Goal: Check status: Check status

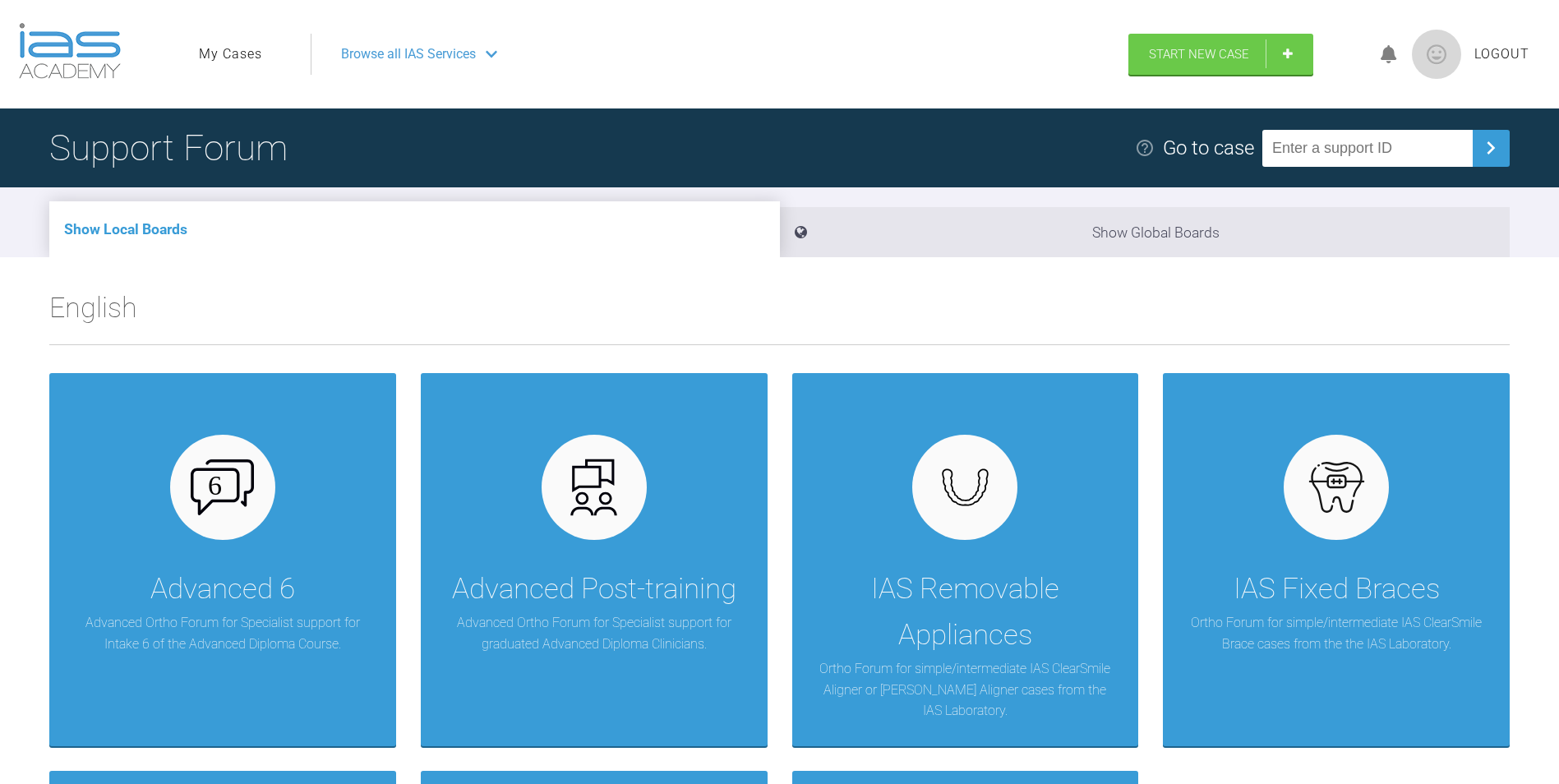
click at [240, 51] on link "My Cases" at bounding box center [231, 54] width 63 height 22
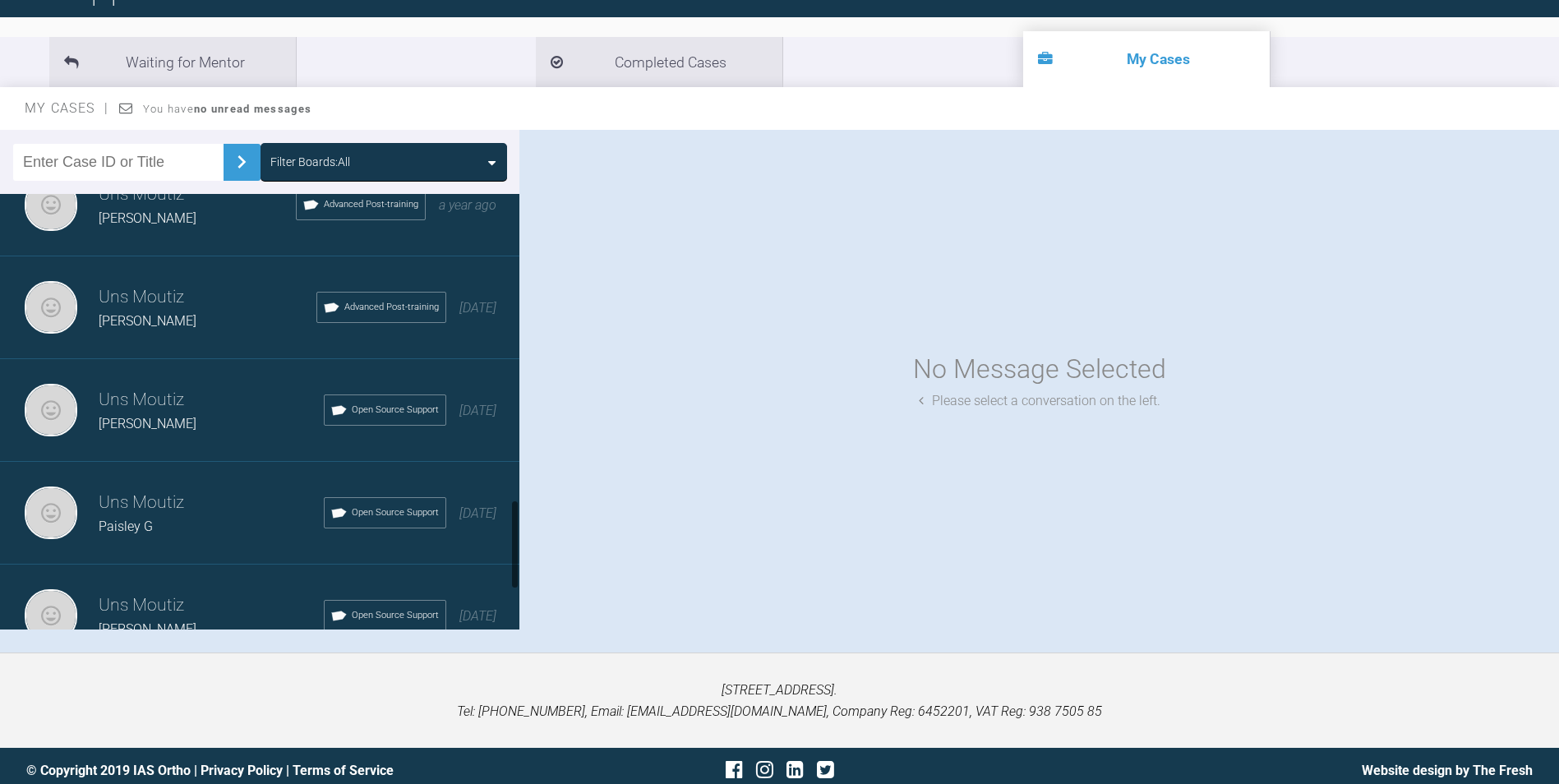
scroll to position [1479, 0]
click at [122, 313] on span "[PERSON_NAME]" at bounding box center [148, 320] width 98 height 15
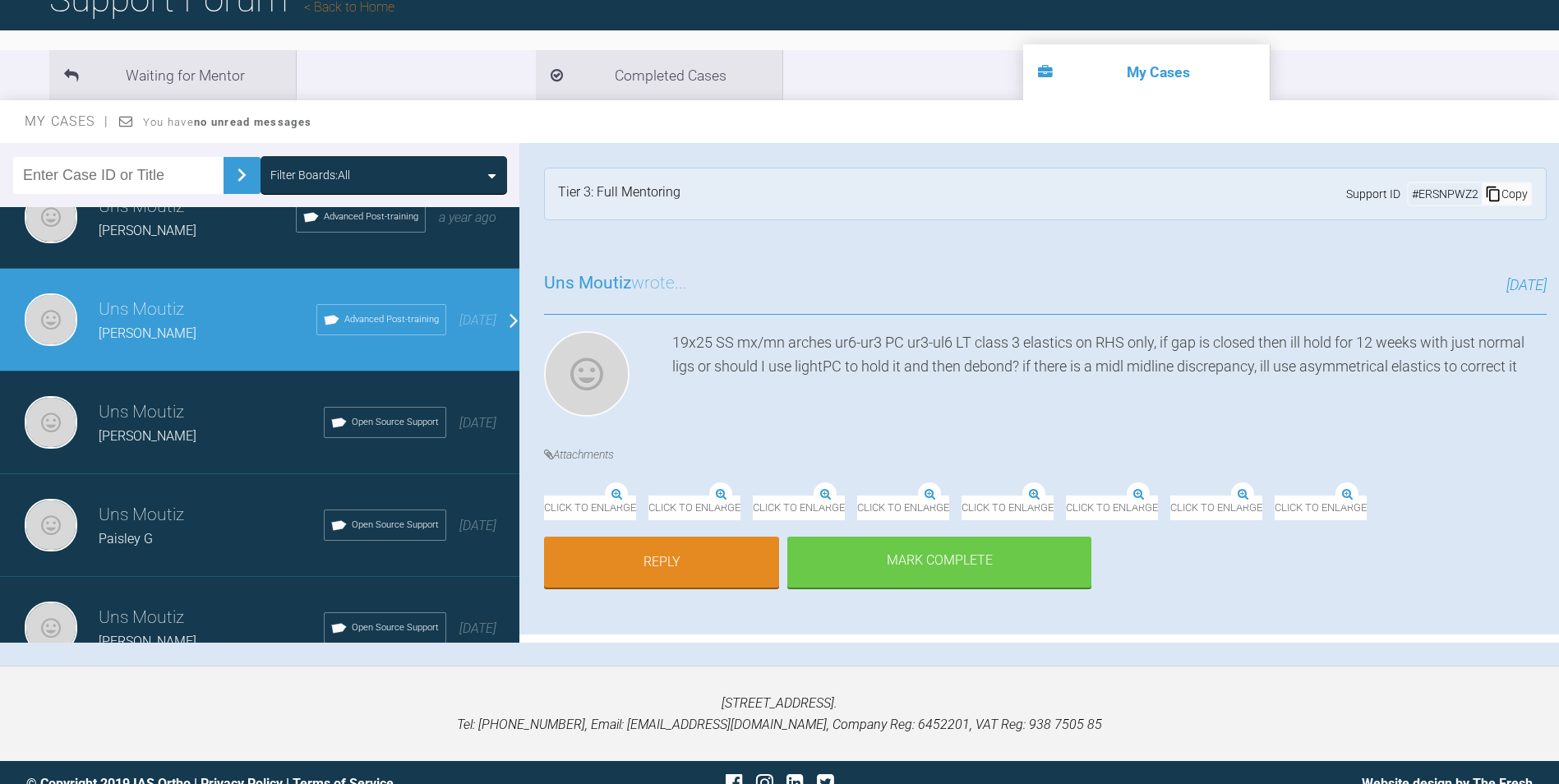
scroll to position [162, 0]
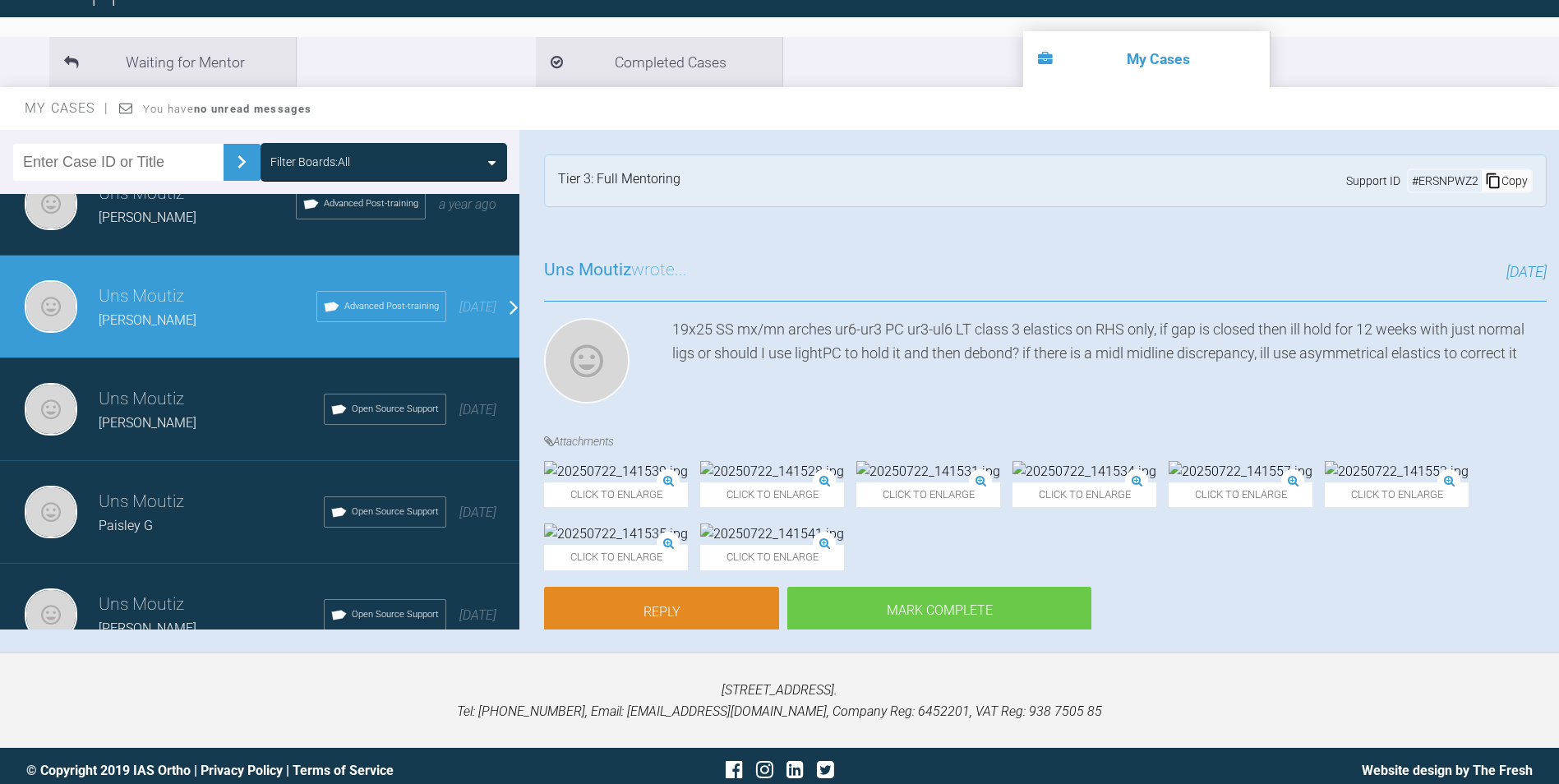
click at [648, 464] on img at bounding box center [616, 472] width 144 height 22
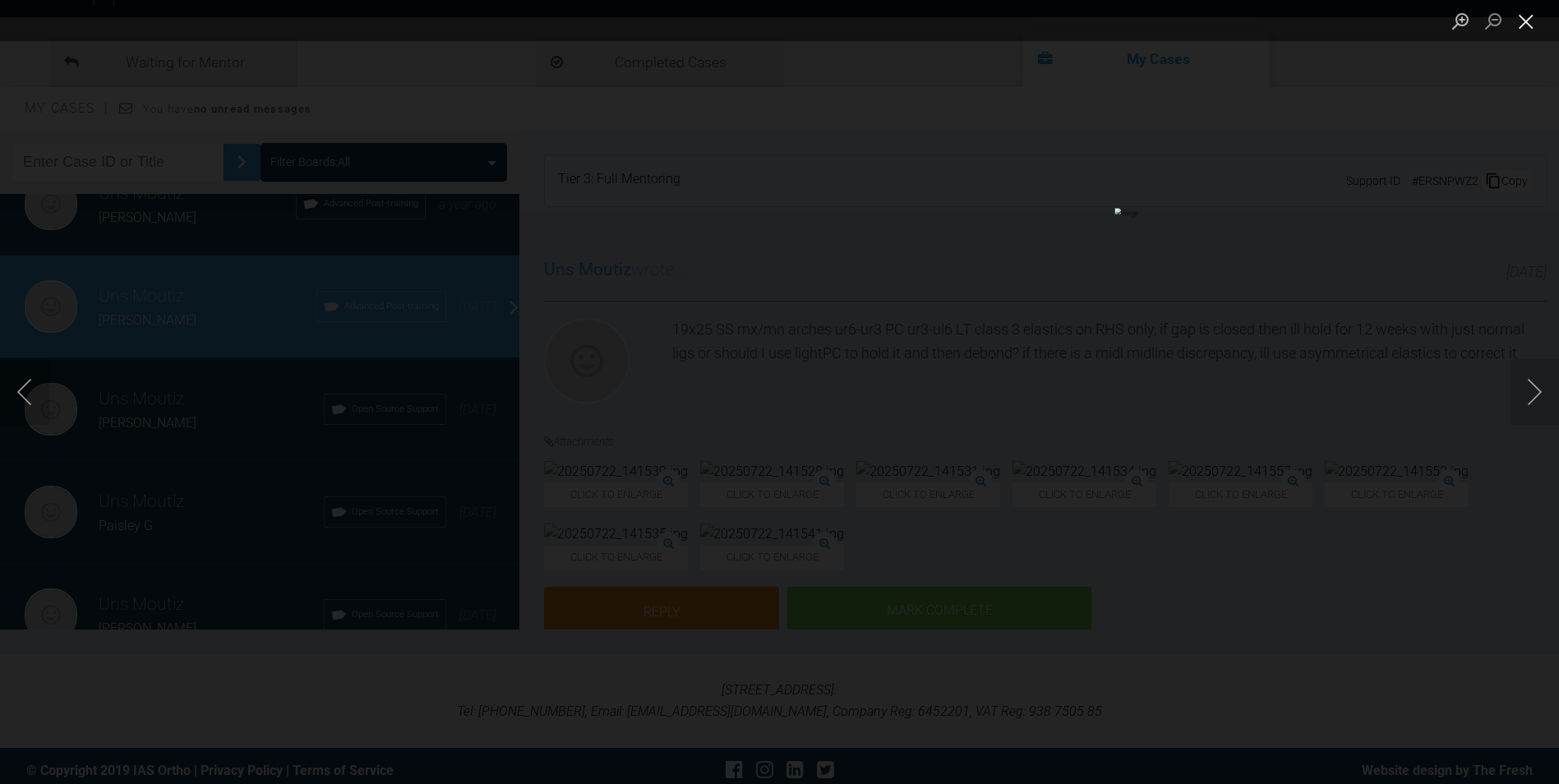
click at [1521, 13] on button "Close lightbox" at bounding box center [1527, 21] width 33 height 29
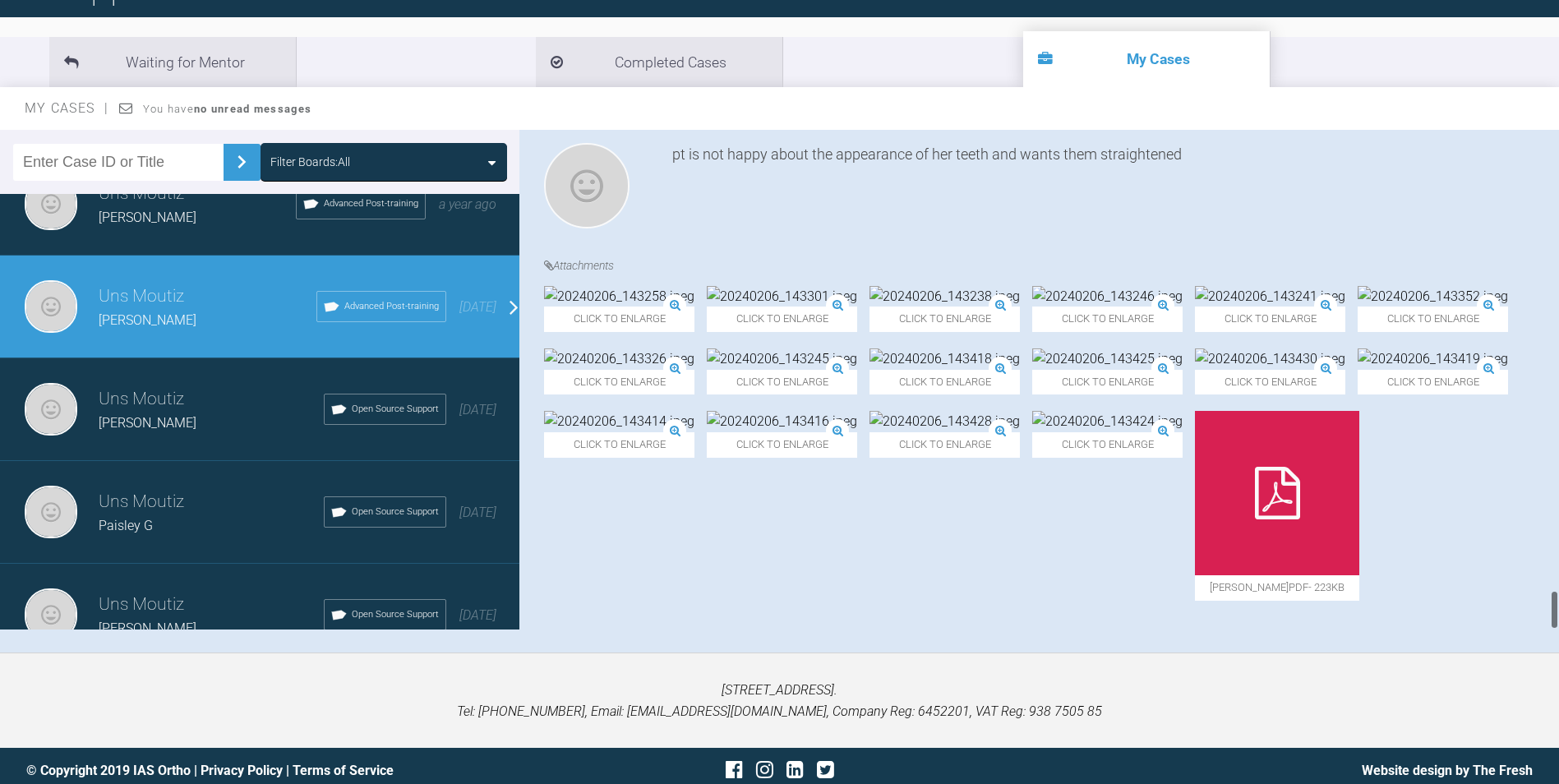
drag, startPoint x: 1554, startPoint y: 139, endPoint x: 1558, endPoint y: 599, distance: 460.0
click at [1558, 599] on div at bounding box center [1554, 379] width 9 height 500
click at [857, 365] on img at bounding box center [782, 359] width 150 height 22
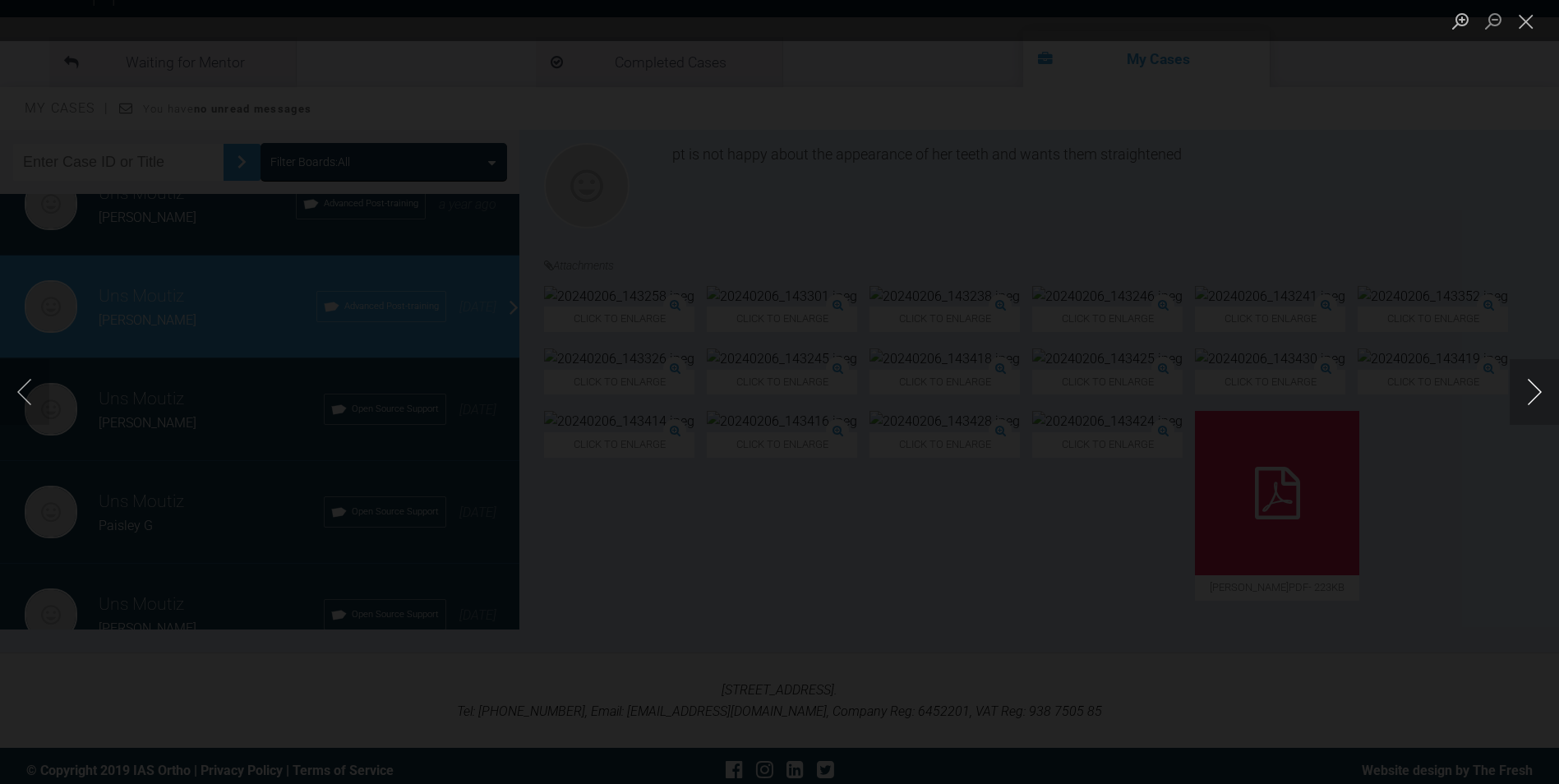
click at [1535, 407] on button "Next image" at bounding box center [1535, 392] width 50 height 66
click at [47, 385] on button "Previous image" at bounding box center [24, 392] width 50 height 66
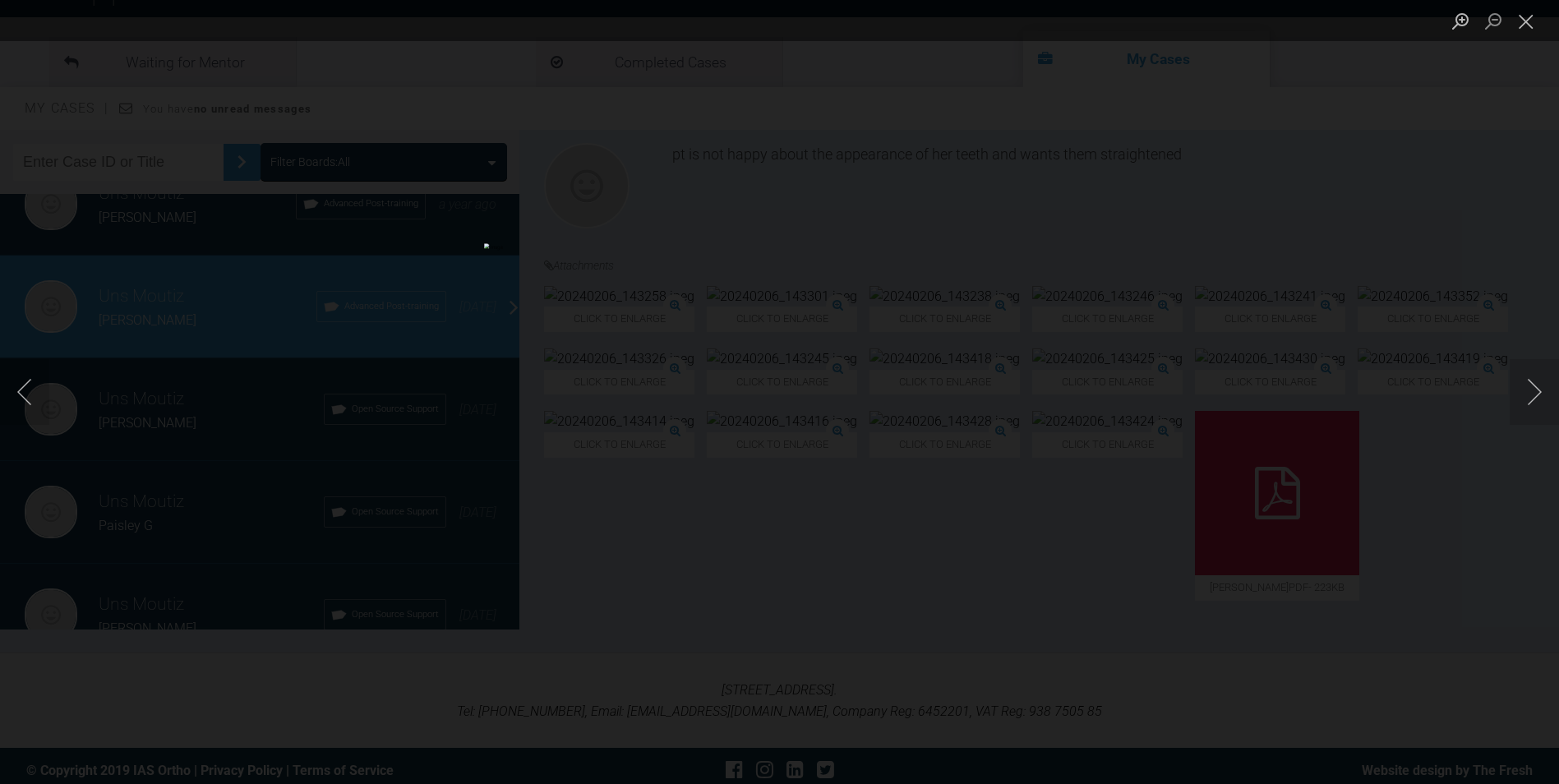
click at [51, 383] on div "Lightbox" at bounding box center [779, 392] width 1559 height 784
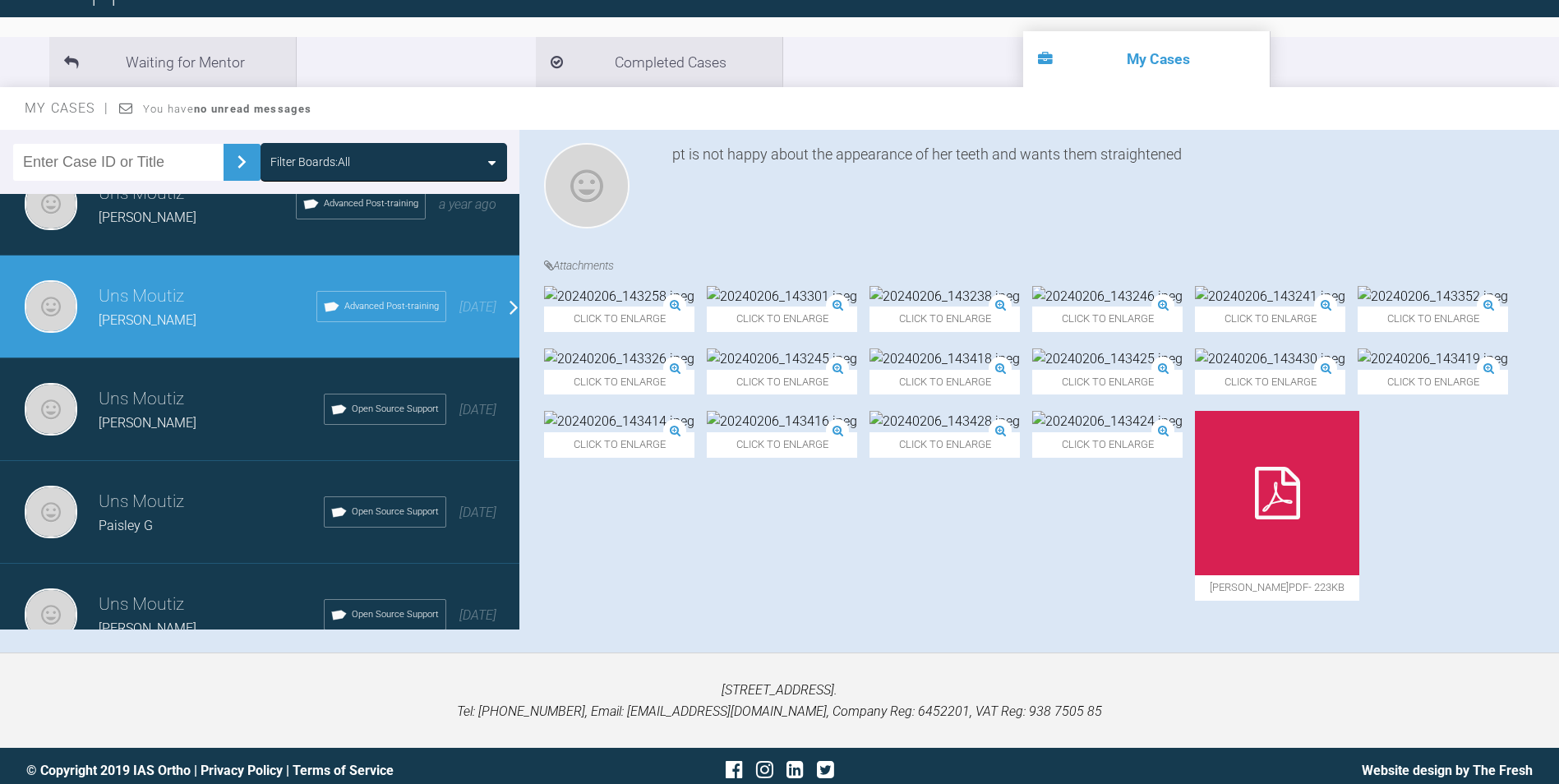
click at [857, 370] on img at bounding box center [782, 359] width 150 height 22
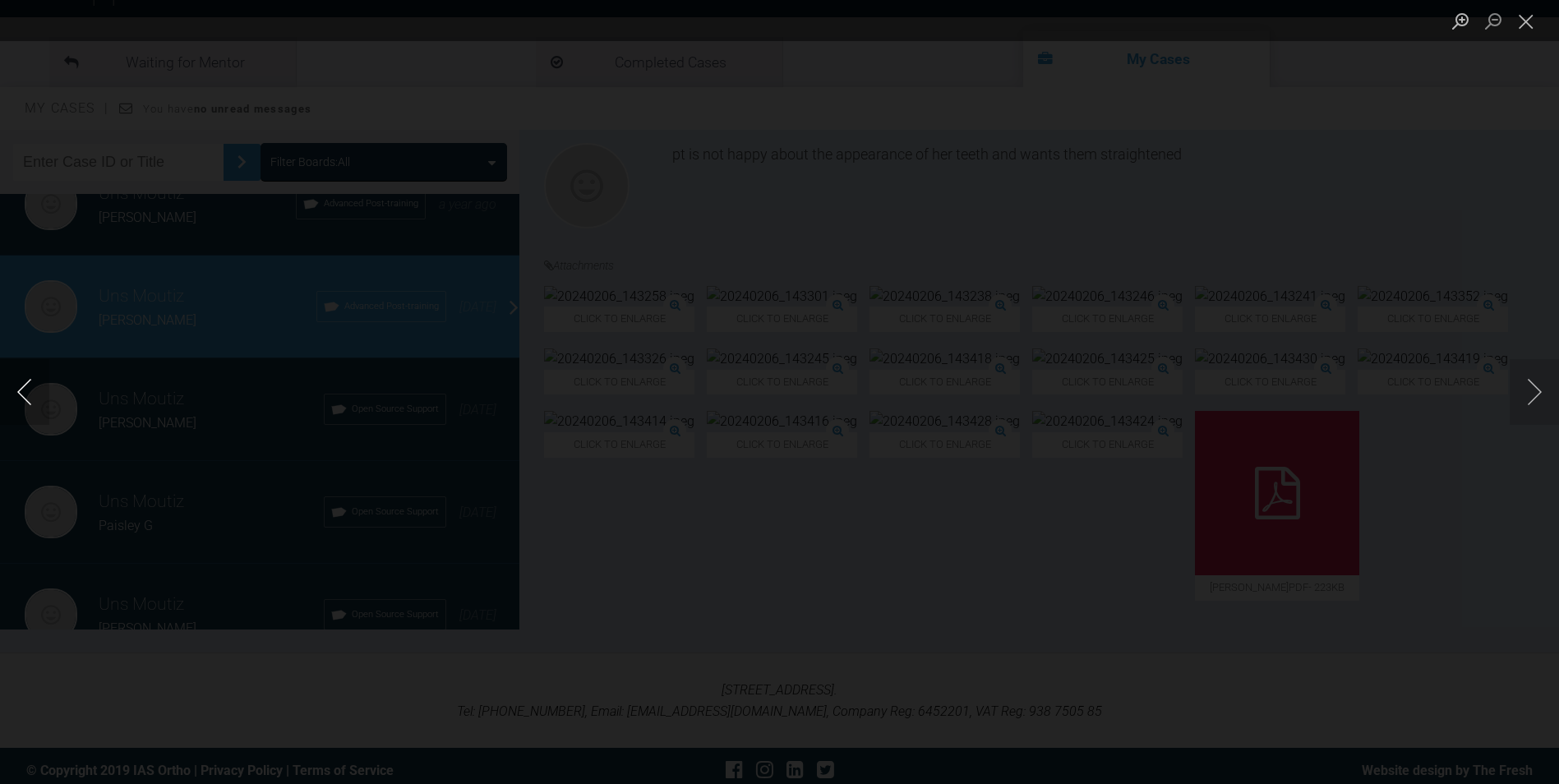
click at [26, 397] on button "Previous image" at bounding box center [24, 392] width 50 height 66
click at [1526, 25] on button "Close lightbox" at bounding box center [1527, 21] width 33 height 29
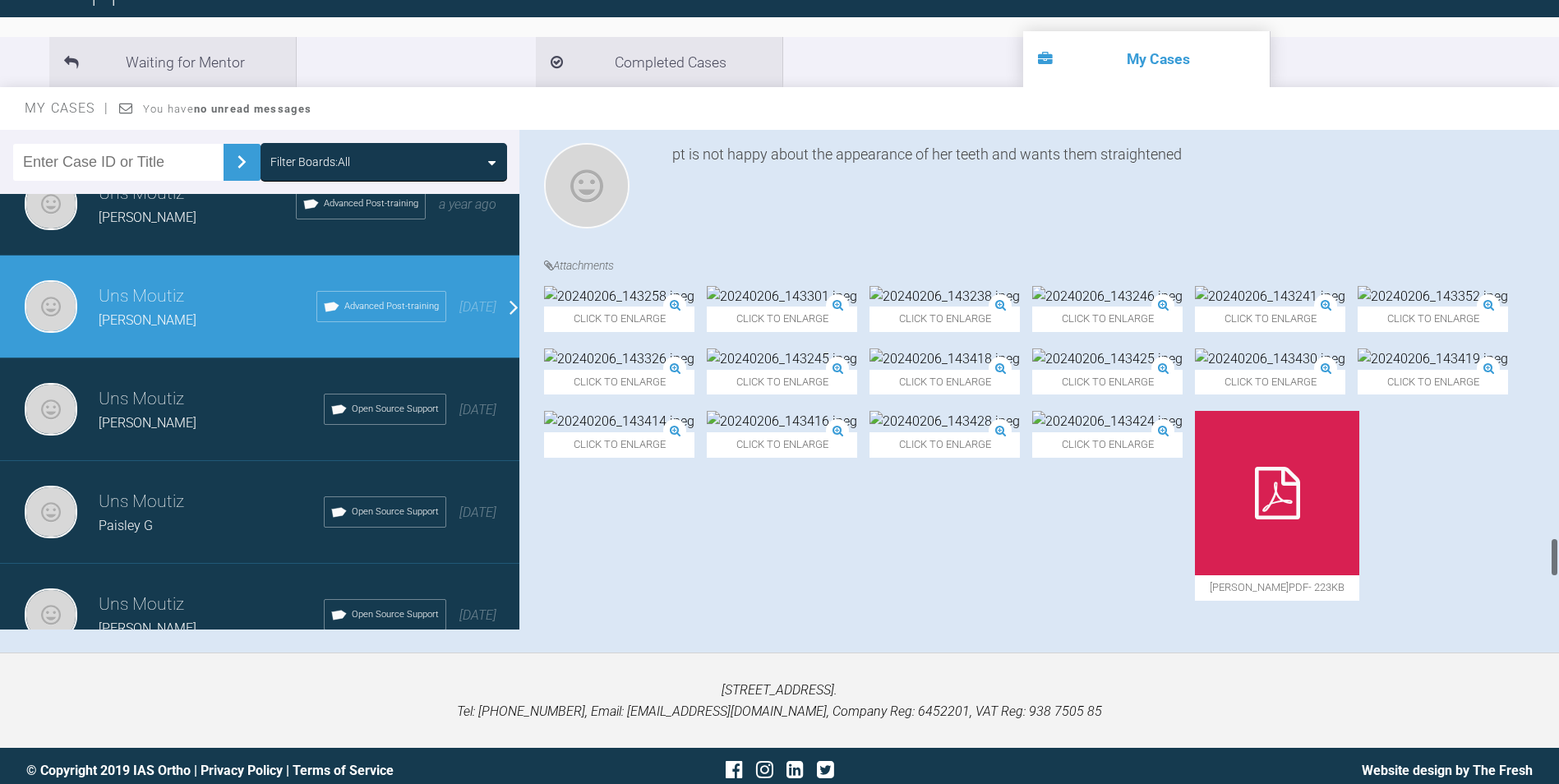
click at [1020, 370] on img at bounding box center [945, 359] width 150 height 22
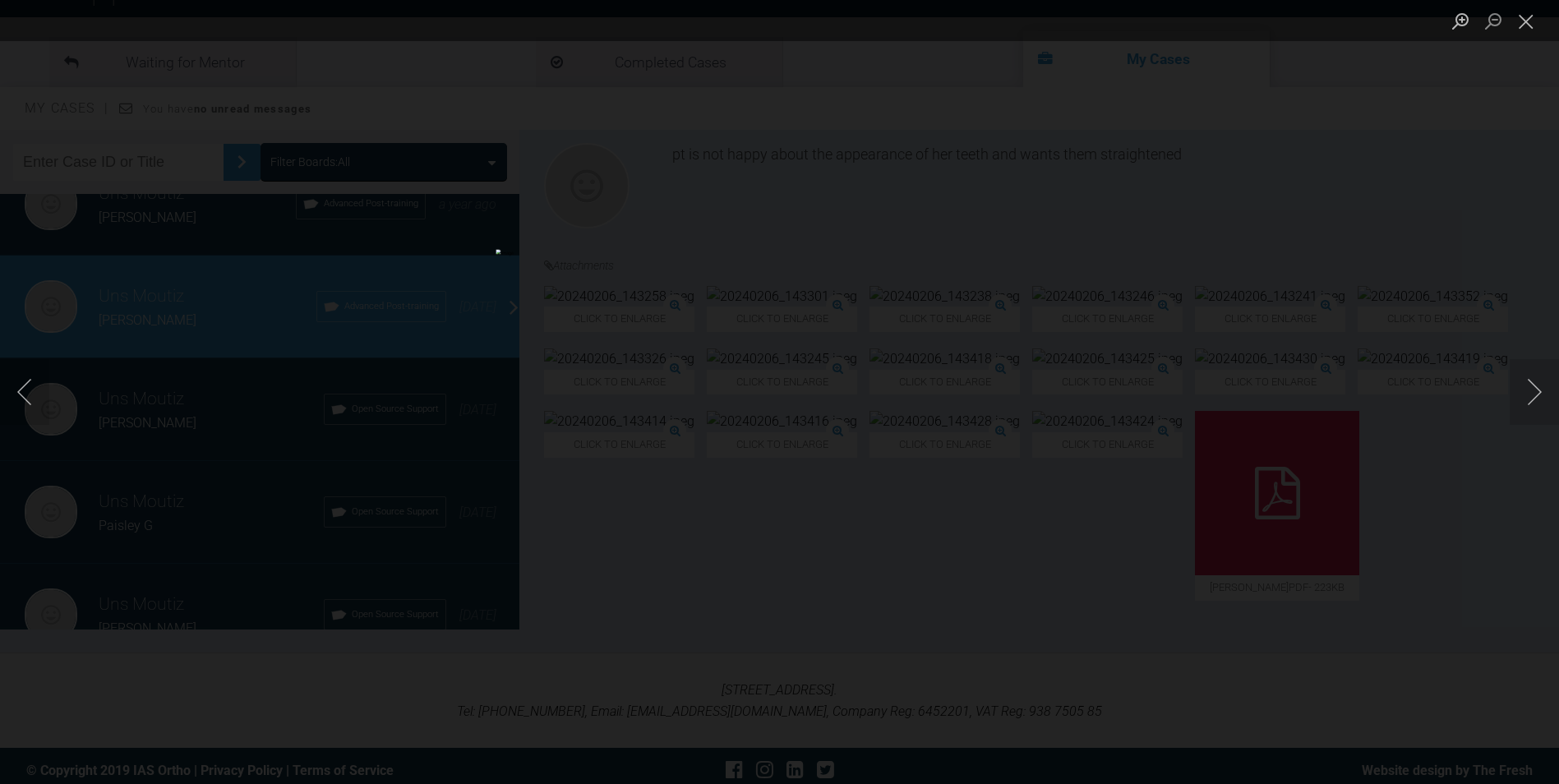
click at [1545, 12] on ul "Lightbox" at bounding box center [1502, 21] width 115 height 41
click at [1530, 10] on button "Close lightbox" at bounding box center [1527, 21] width 33 height 29
